Goal: Transaction & Acquisition: Obtain resource

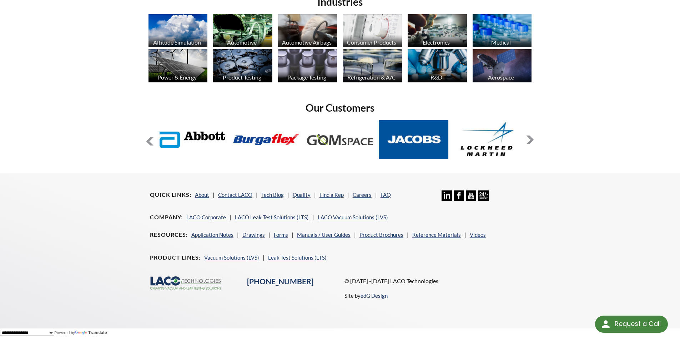
scroll to position [570, 0]
click at [307, 232] on link "Manuals / User Guides" at bounding box center [324, 234] width 54 height 6
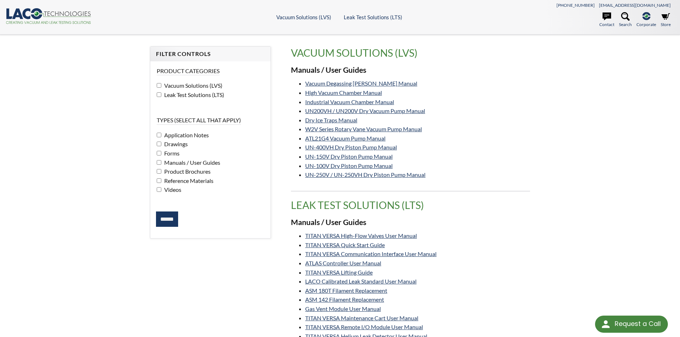
click at [163, 217] on input "******" at bounding box center [167, 220] width 22 height 16
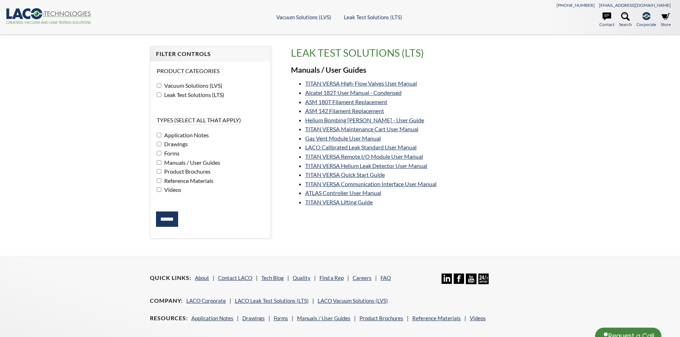
select select "Language Translate Widget"
click at [352, 147] on link "LACO Calibrated Leak Standard User Manual" at bounding box center [360, 147] width 111 height 7
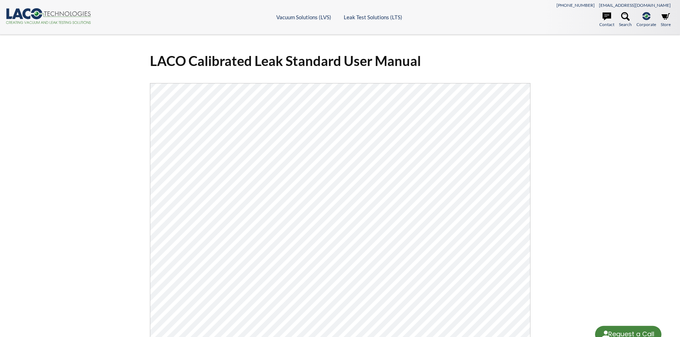
select select "Language Translate Widget"
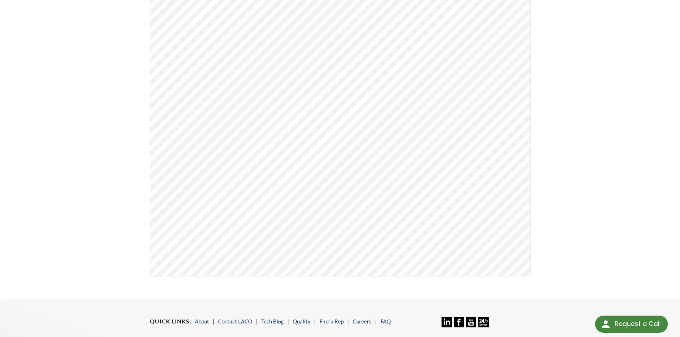
scroll to position [250, 0]
